Goal: Navigation & Orientation: Find specific page/section

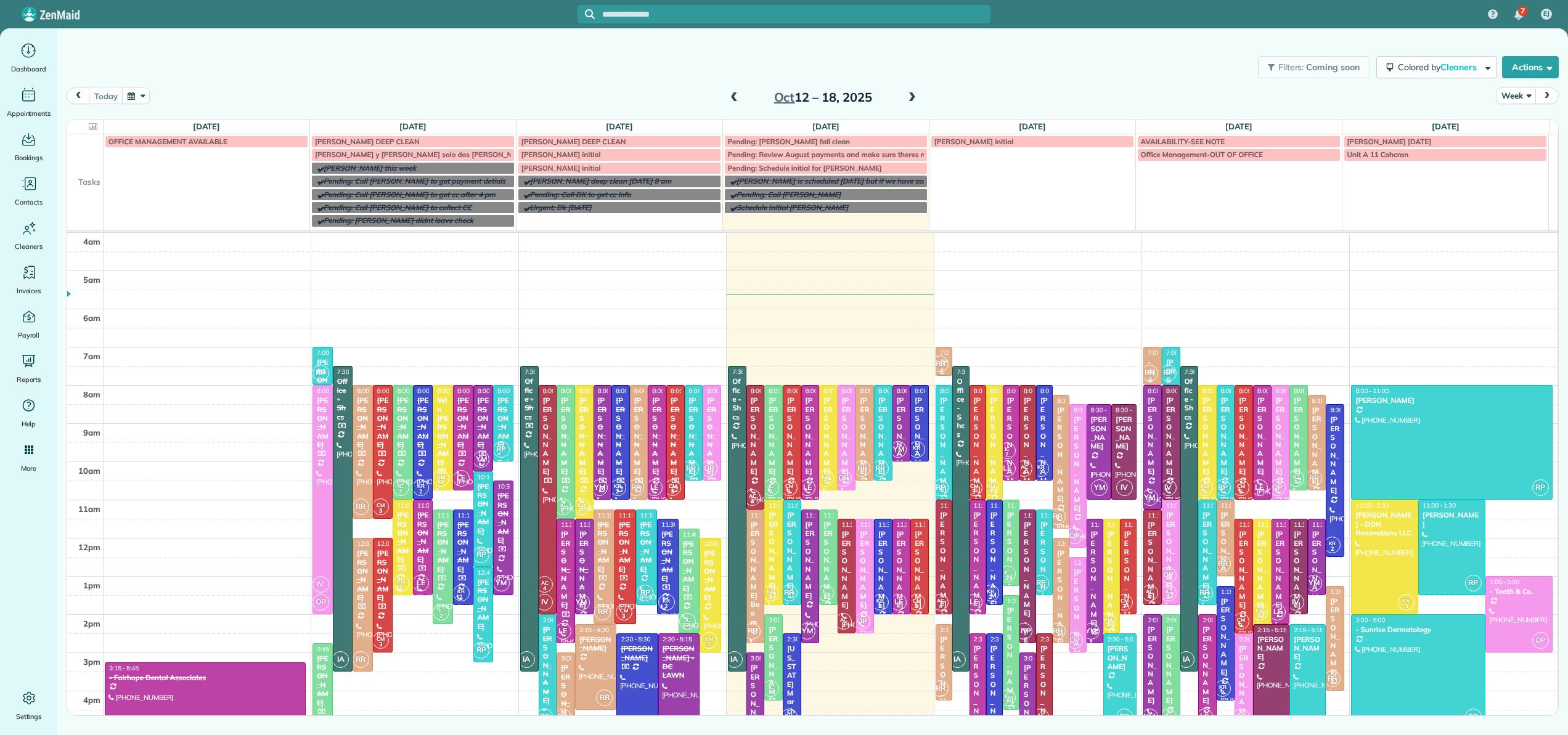
scroll to position [115, 0]
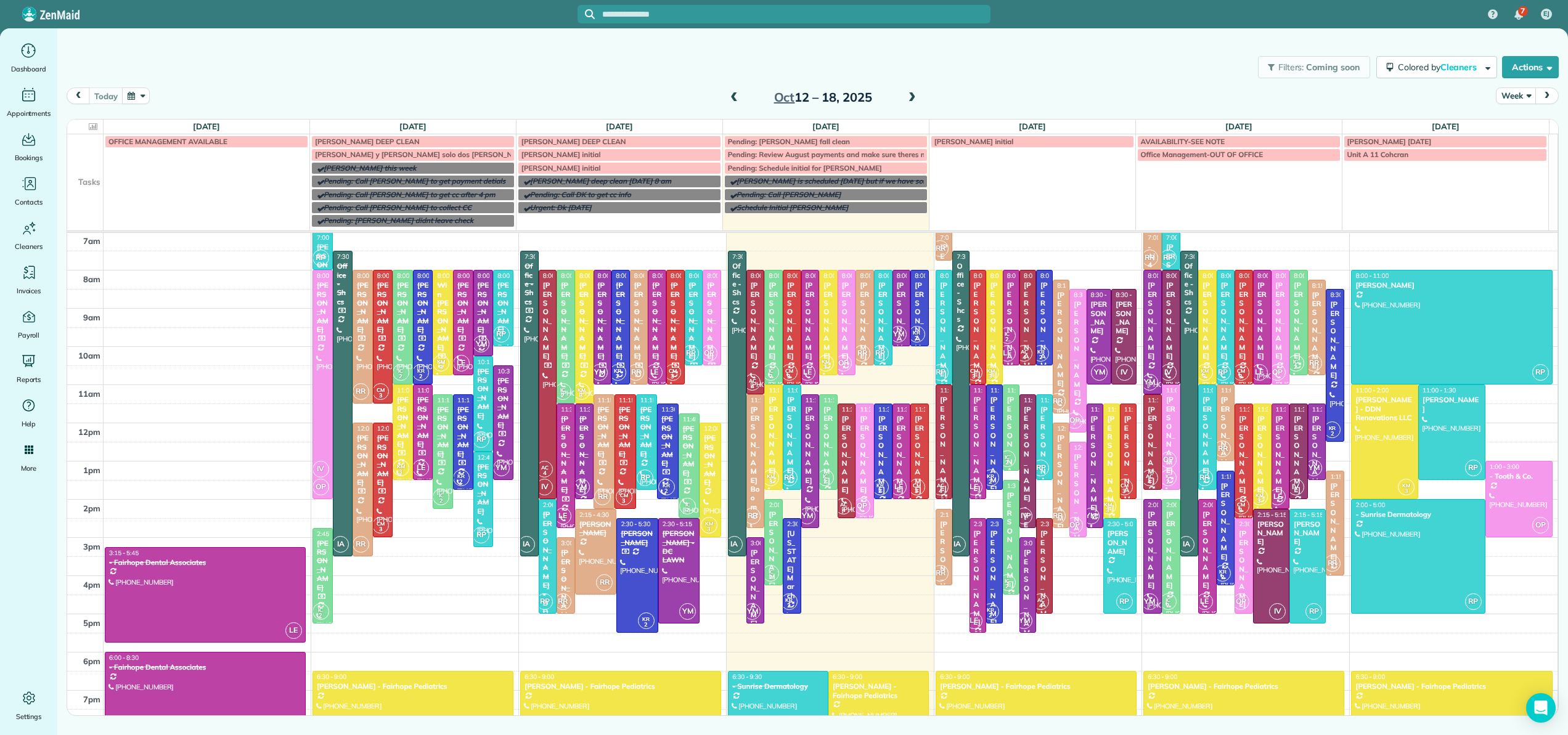
click at [1165, 73] on div "Filters: Coming soon Colored by Cleaners Color by Cleaner Color by Team Color b…" at bounding box center [813, 67] width 1511 height 41
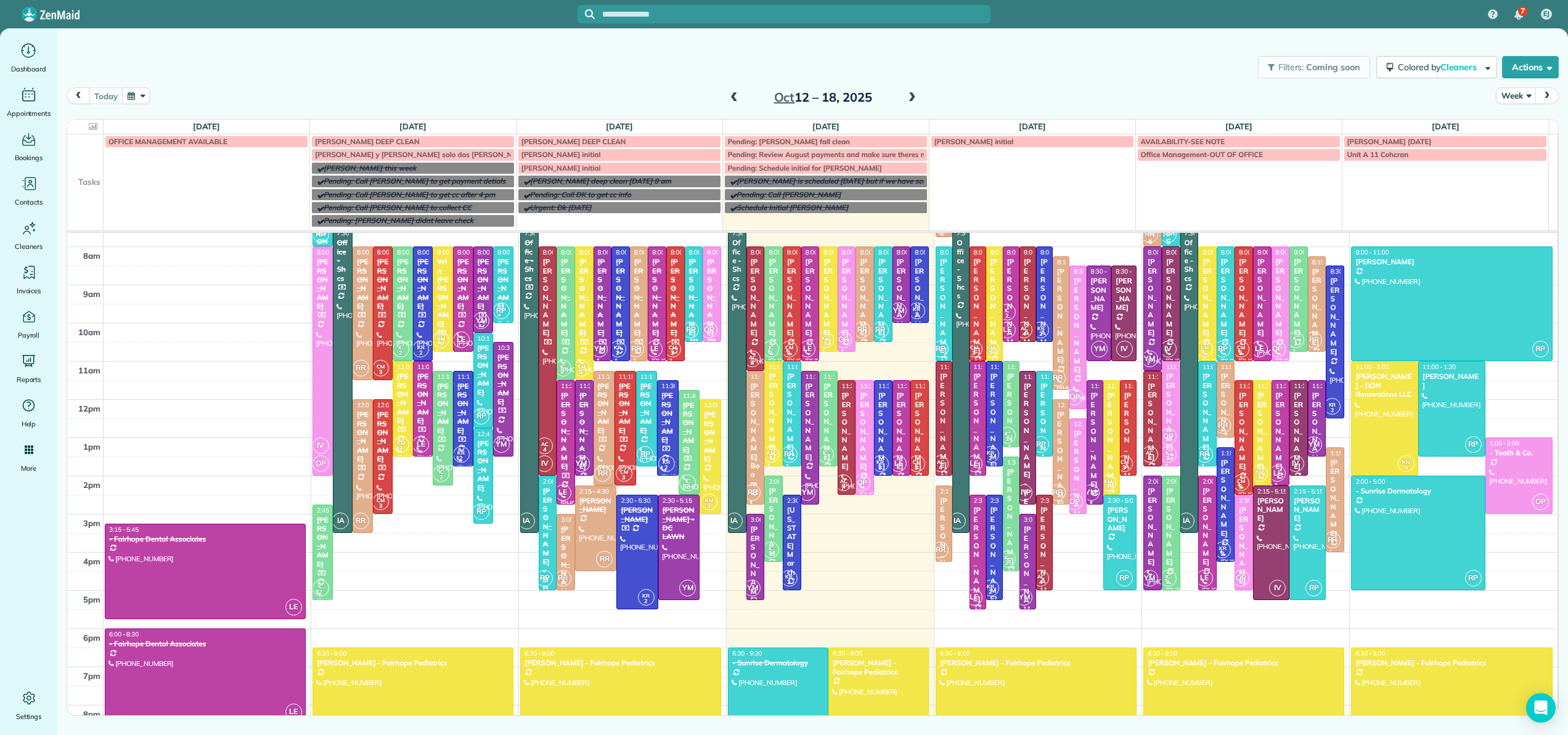
scroll to position [96, 0]
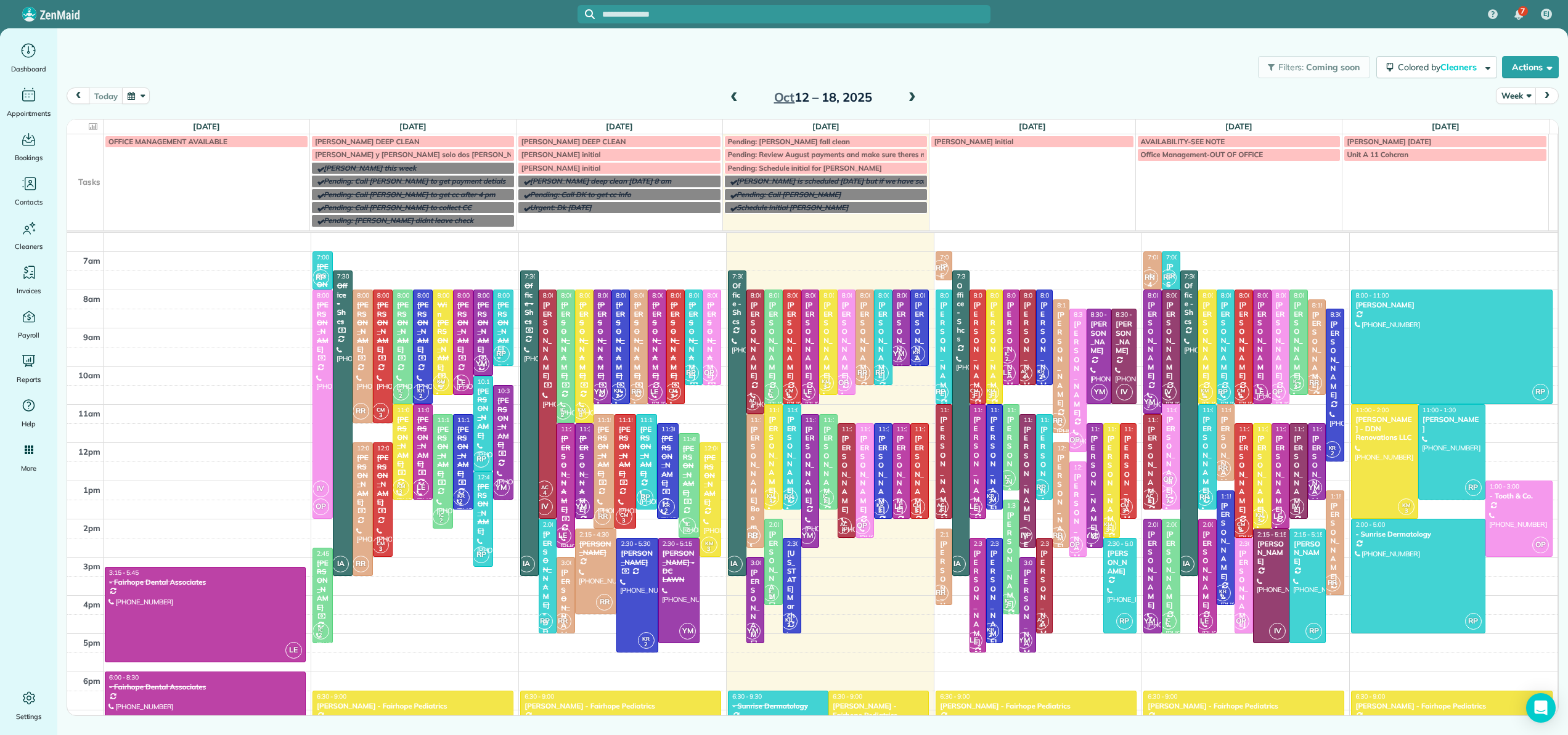
click at [1077, 197] on td "[PERSON_NAME] initial" at bounding box center [1033, 181] width 207 height 93
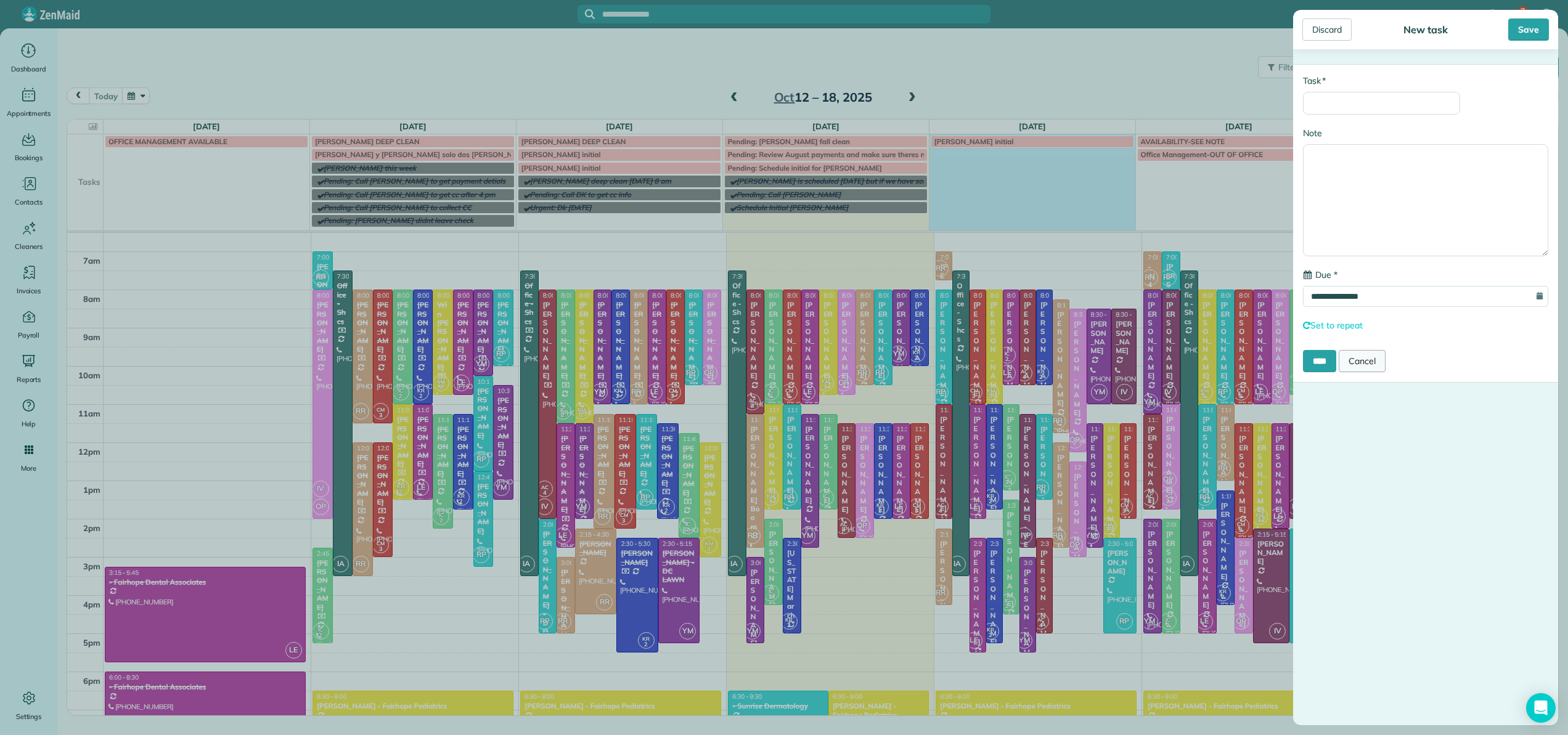
click at [1363, 362] on link "Cancel" at bounding box center [1362, 361] width 47 height 22
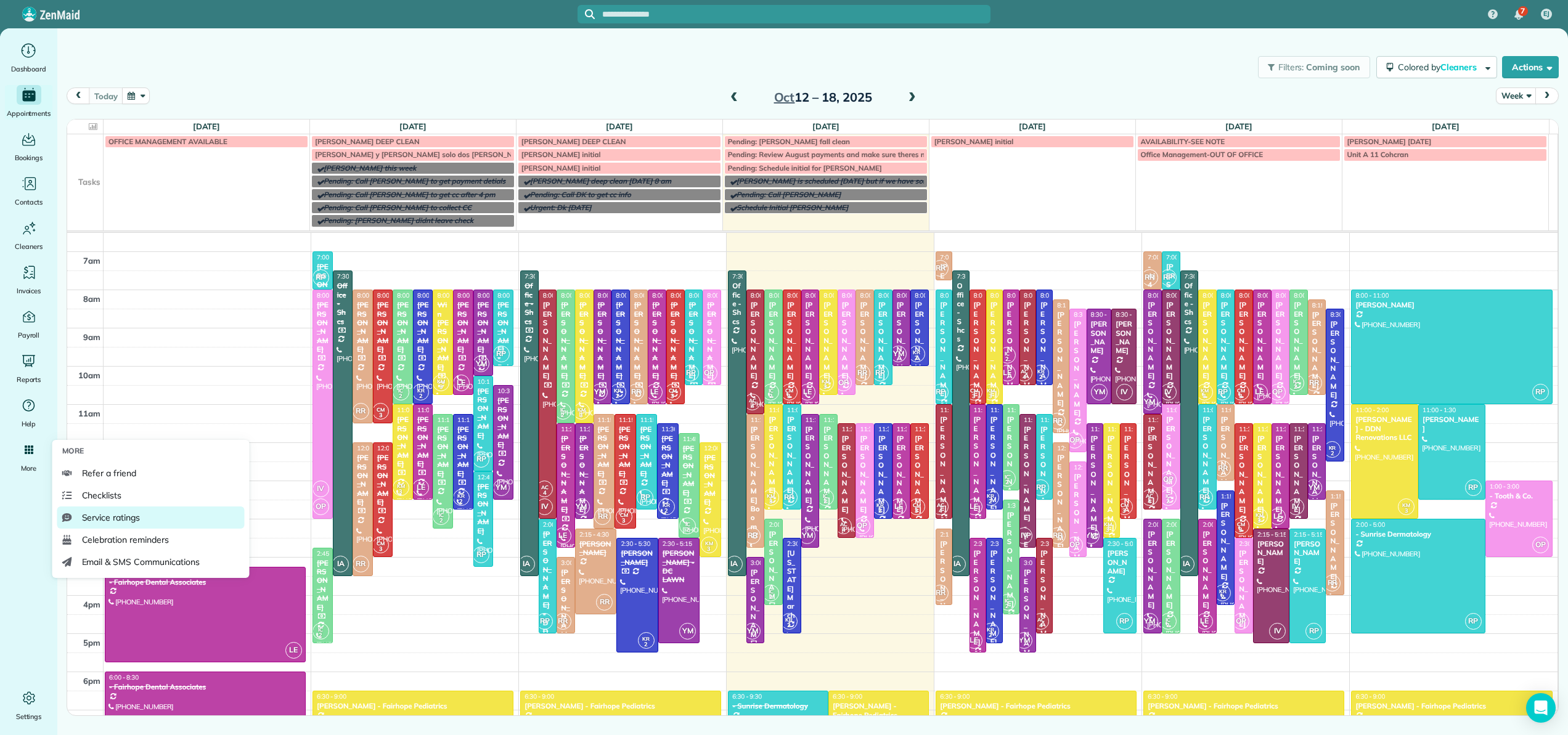
click at [114, 521] on span "Service ratings" at bounding box center [110, 517] width 58 height 12
